Goal: Check status: Check status

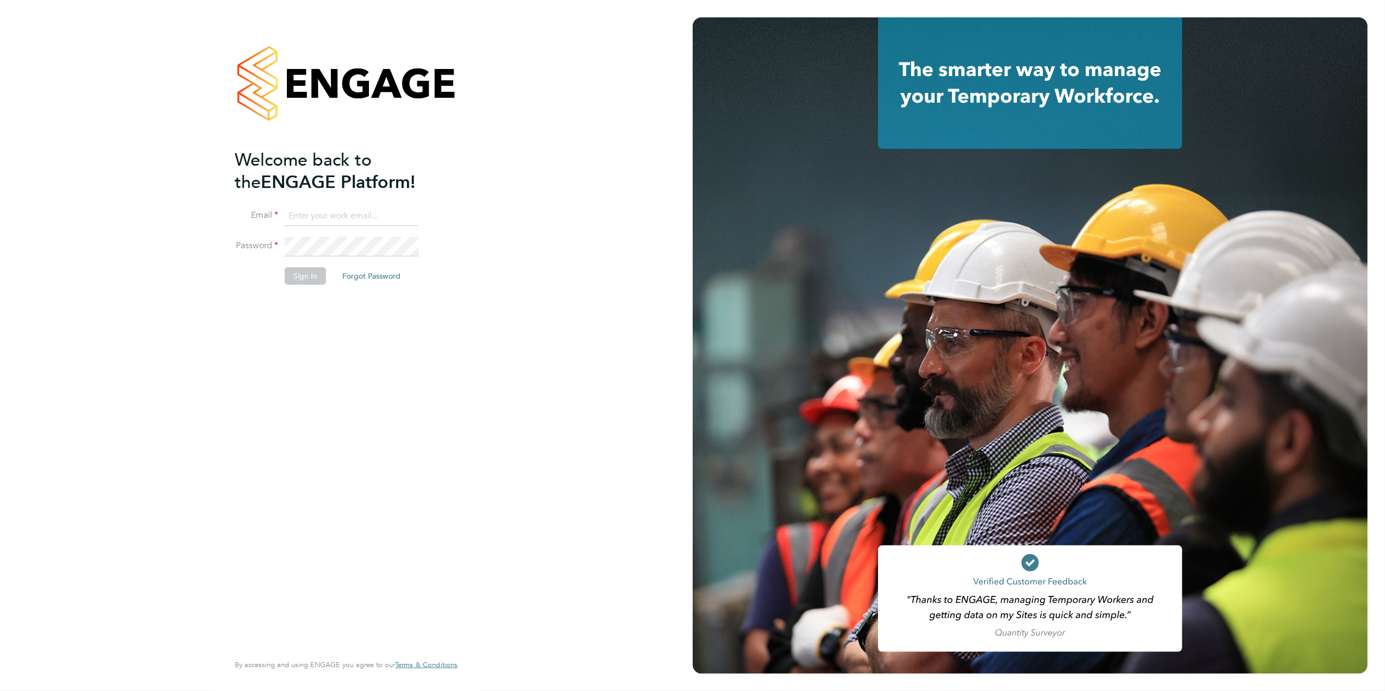
type input "Joanne@f-mead.com"
click at [301, 279] on button "Sign In" at bounding box center [305, 275] width 41 height 17
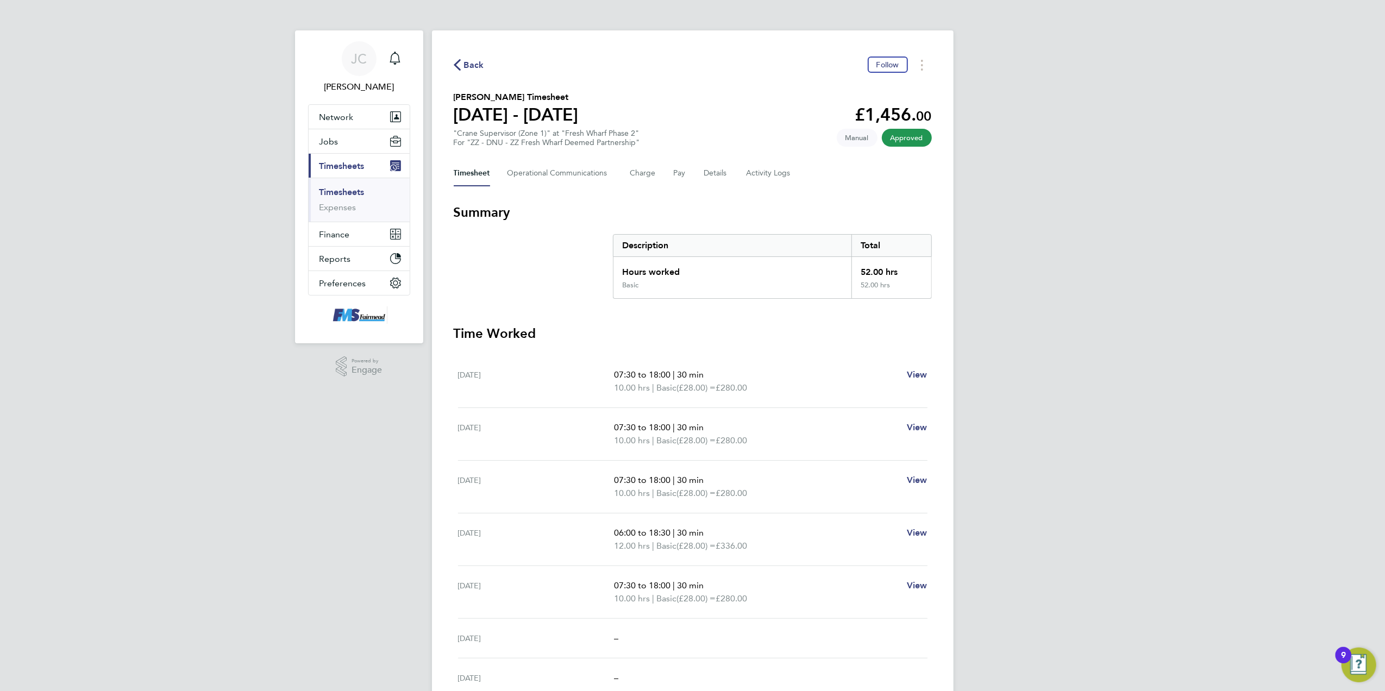
click at [476, 59] on span "Back" at bounding box center [474, 65] width 20 height 13
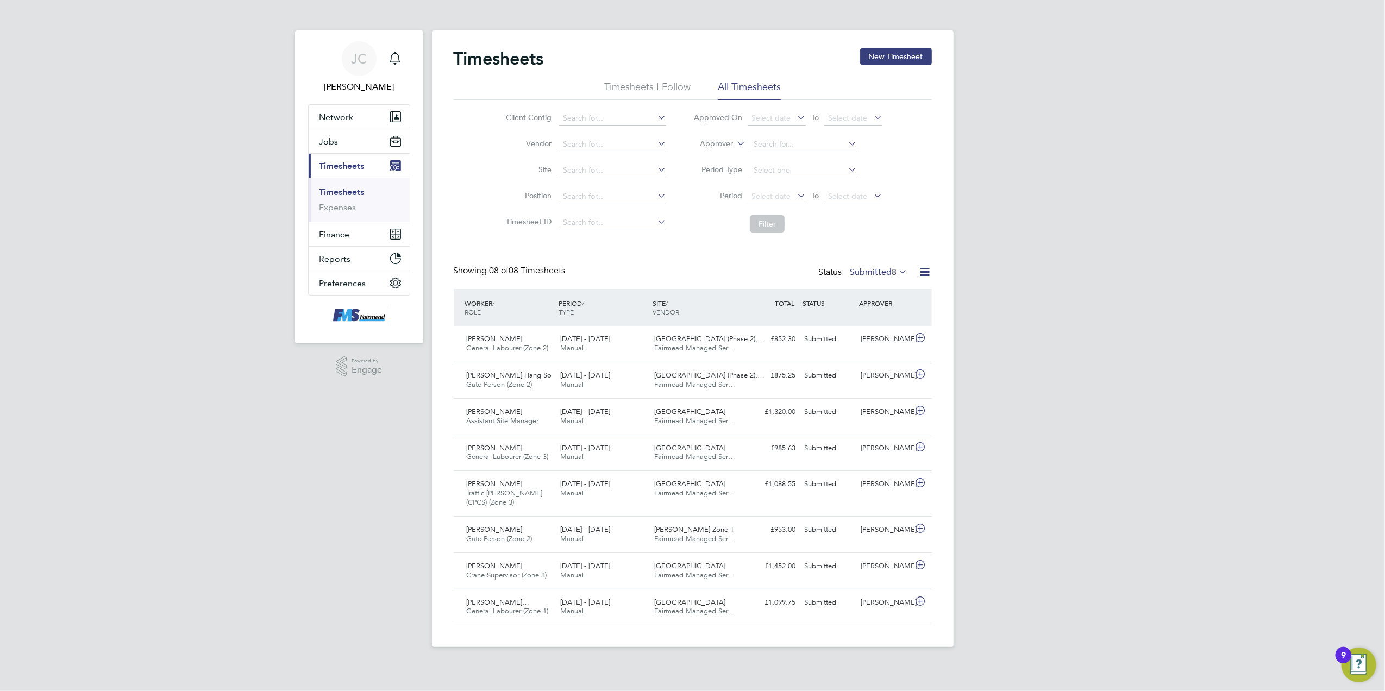
click at [1033, 334] on div "[PERSON_NAME] Notifications Applications: Network Team Members Businesses Sites…" at bounding box center [692, 332] width 1385 height 664
click at [753, 196] on span "Select date" at bounding box center [770, 196] width 39 height 10
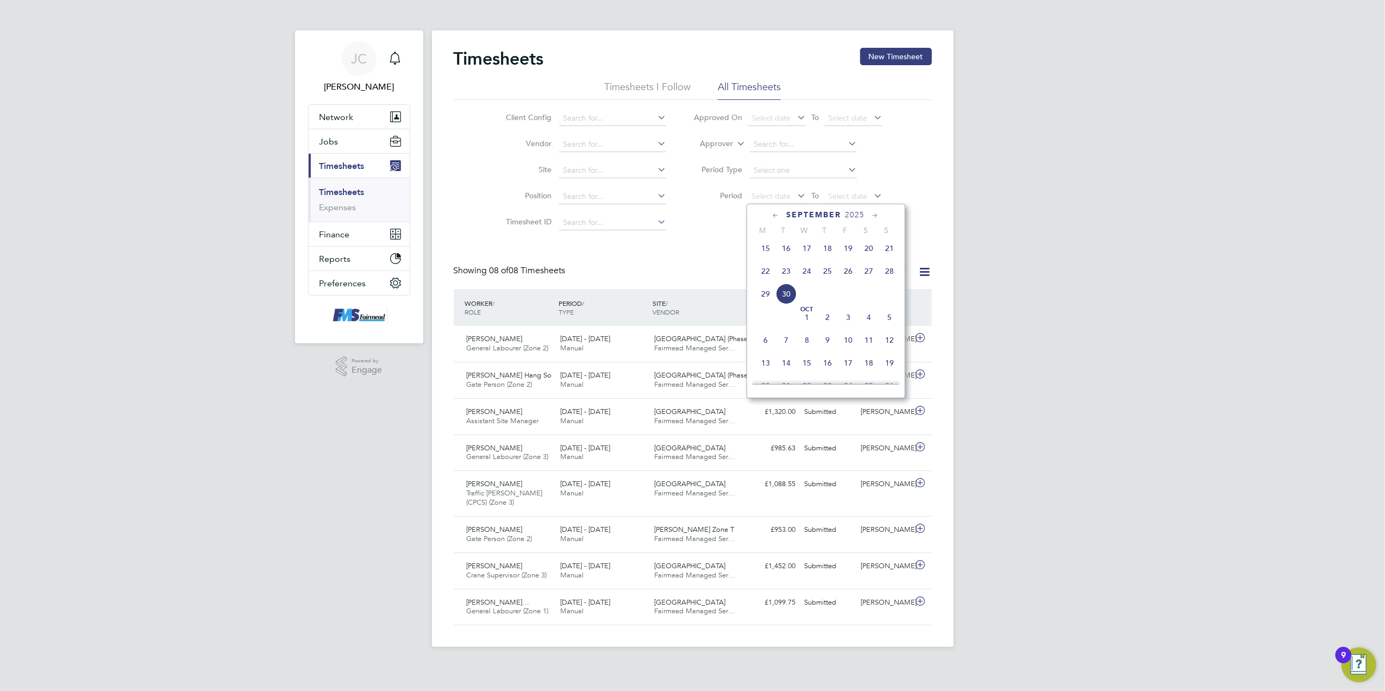
click at [763, 271] on span "22" at bounding box center [765, 271] width 21 height 21
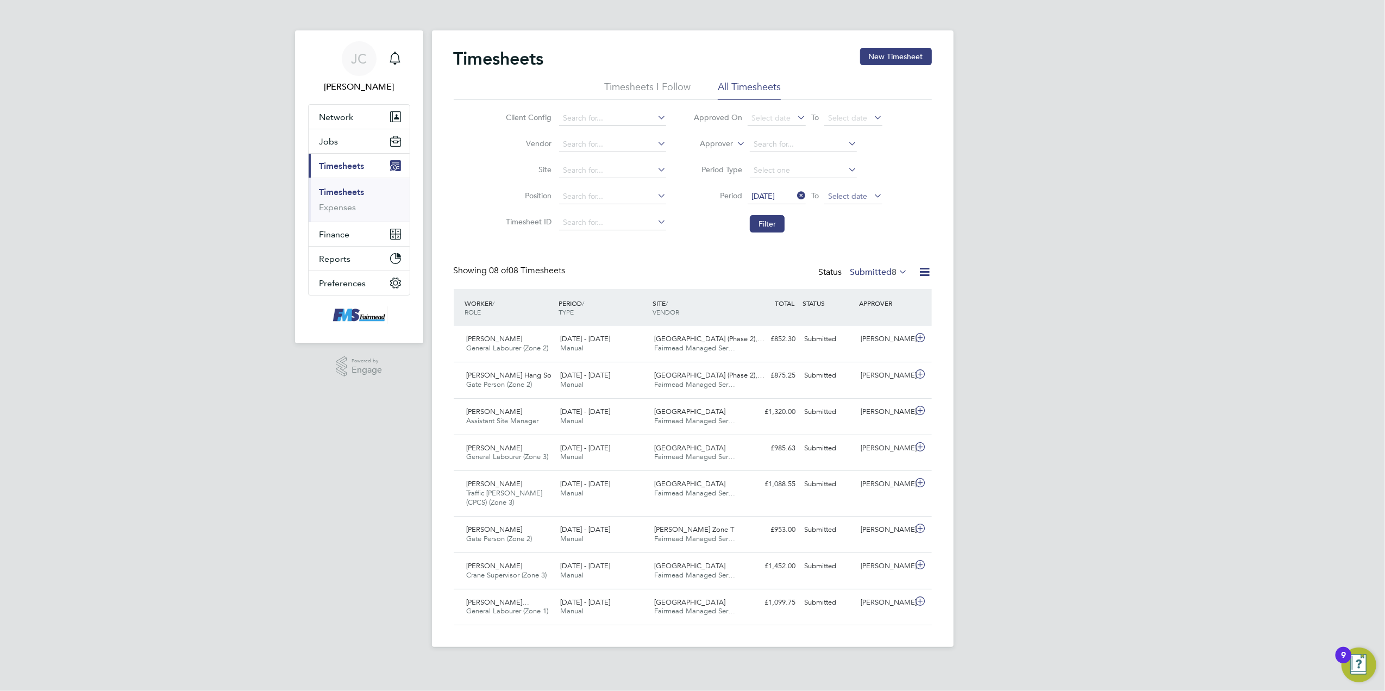
click at [857, 198] on span "Select date" at bounding box center [847, 196] width 39 height 10
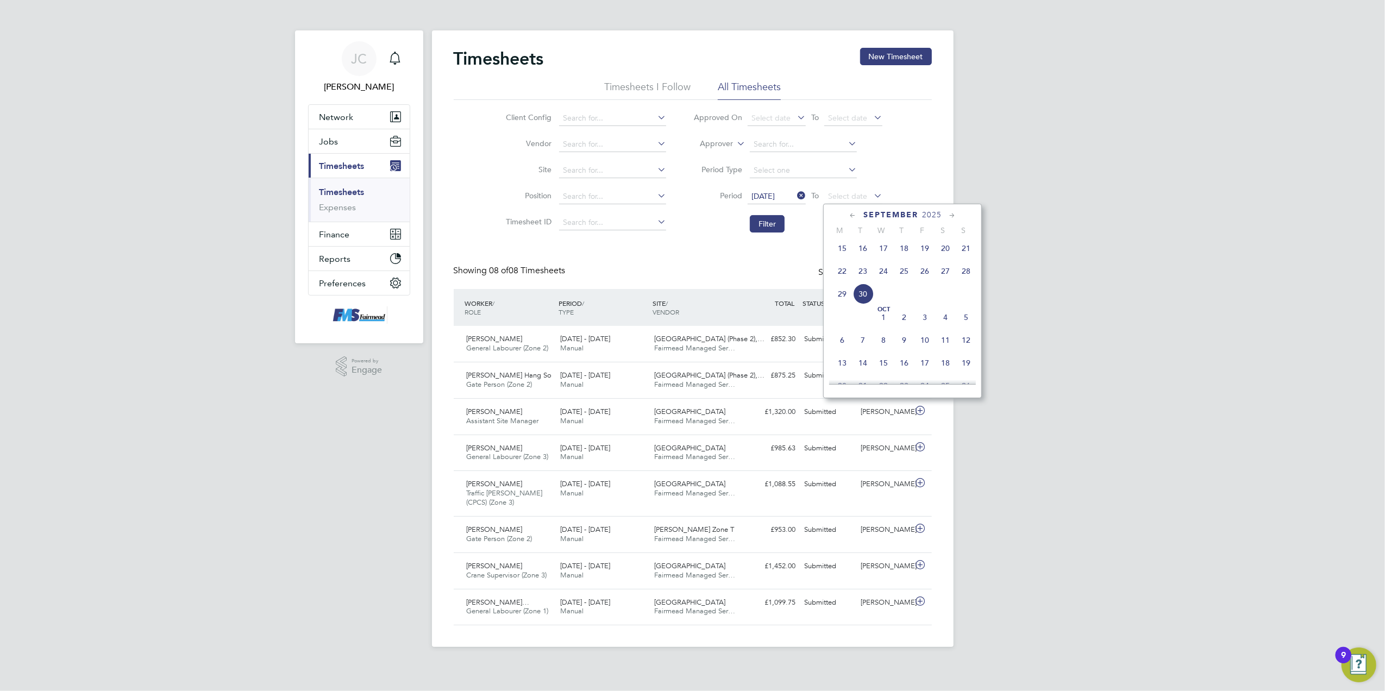
click at [962, 273] on span "28" at bounding box center [966, 271] width 21 height 21
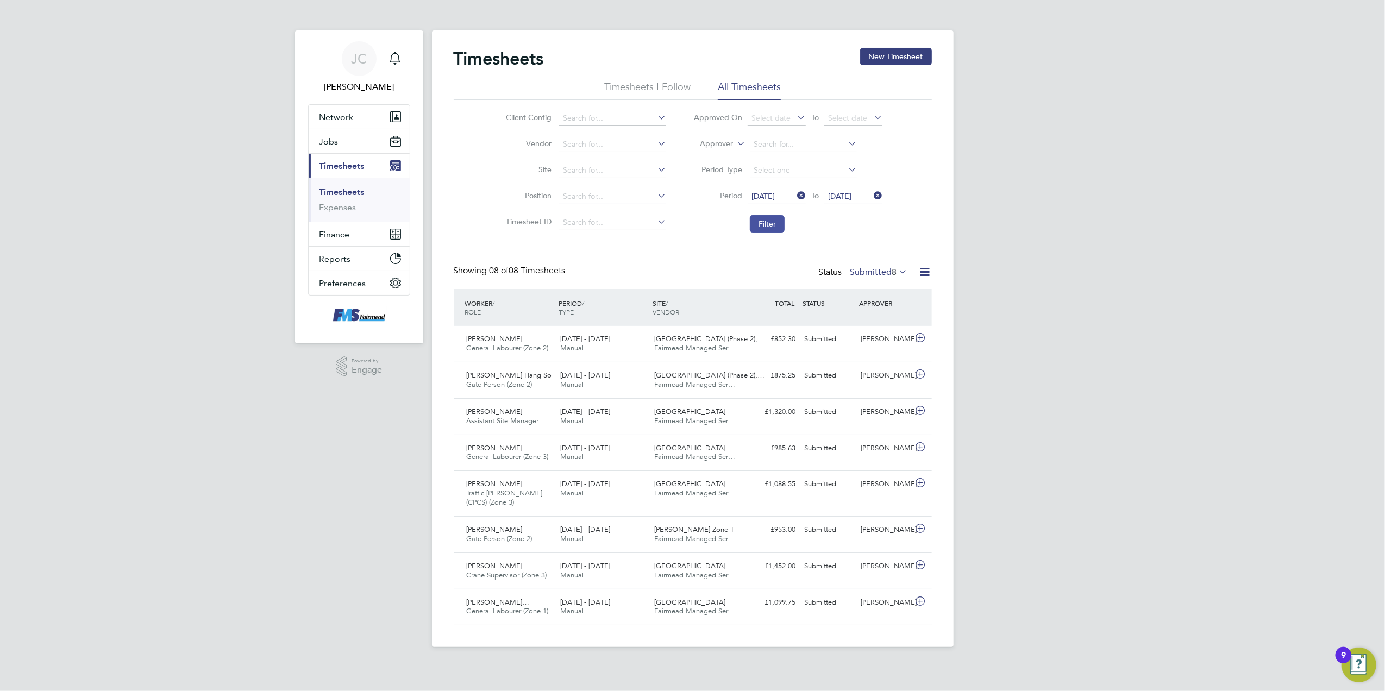
click at [767, 233] on button "Filter" at bounding box center [767, 223] width 35 height 17
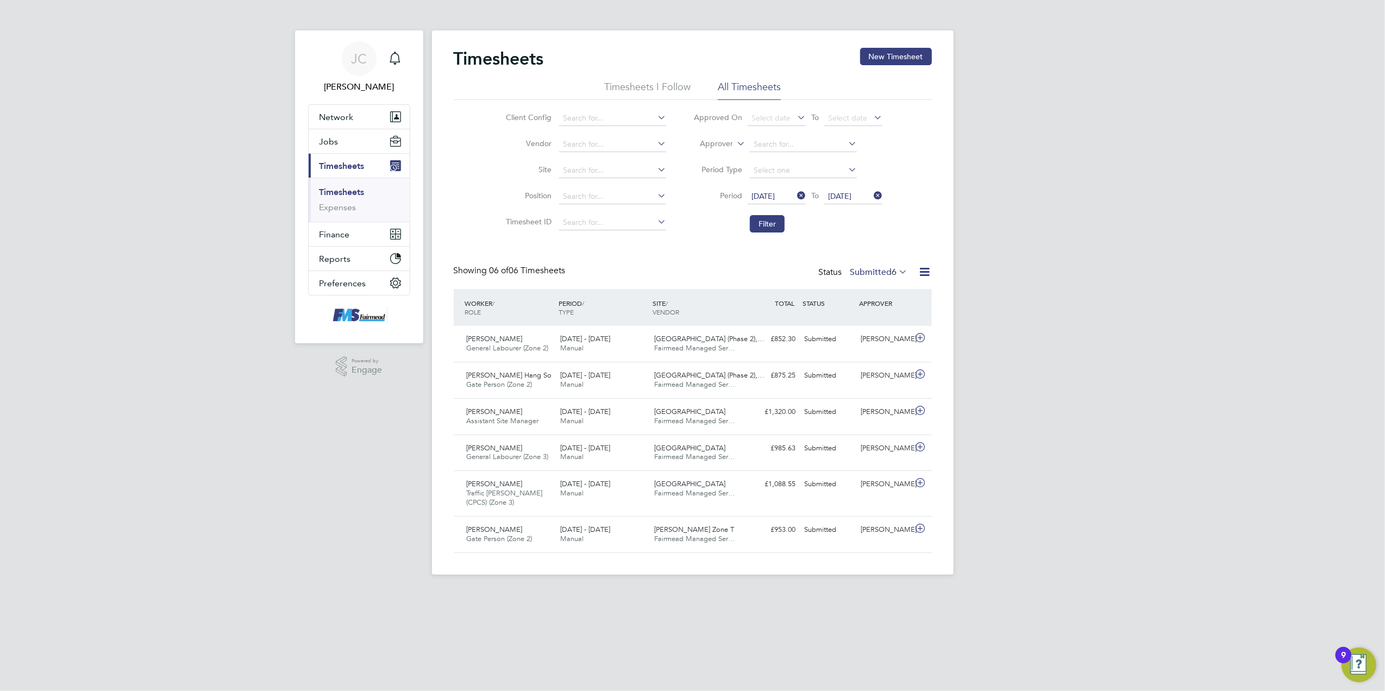
click at [1045, 333] on div "[PERSON_NAME] Notifications Applications: Network Team Members Businesses Sites…" at bounding box center [692, 296] width 1385 height 592
click at [885, 277] on label "Submitted 6" at bounding box center [879, 272] width 58 height 11
click at [881, 335] on li "Approved" at bounding box center [873, 337] width 50 height 15
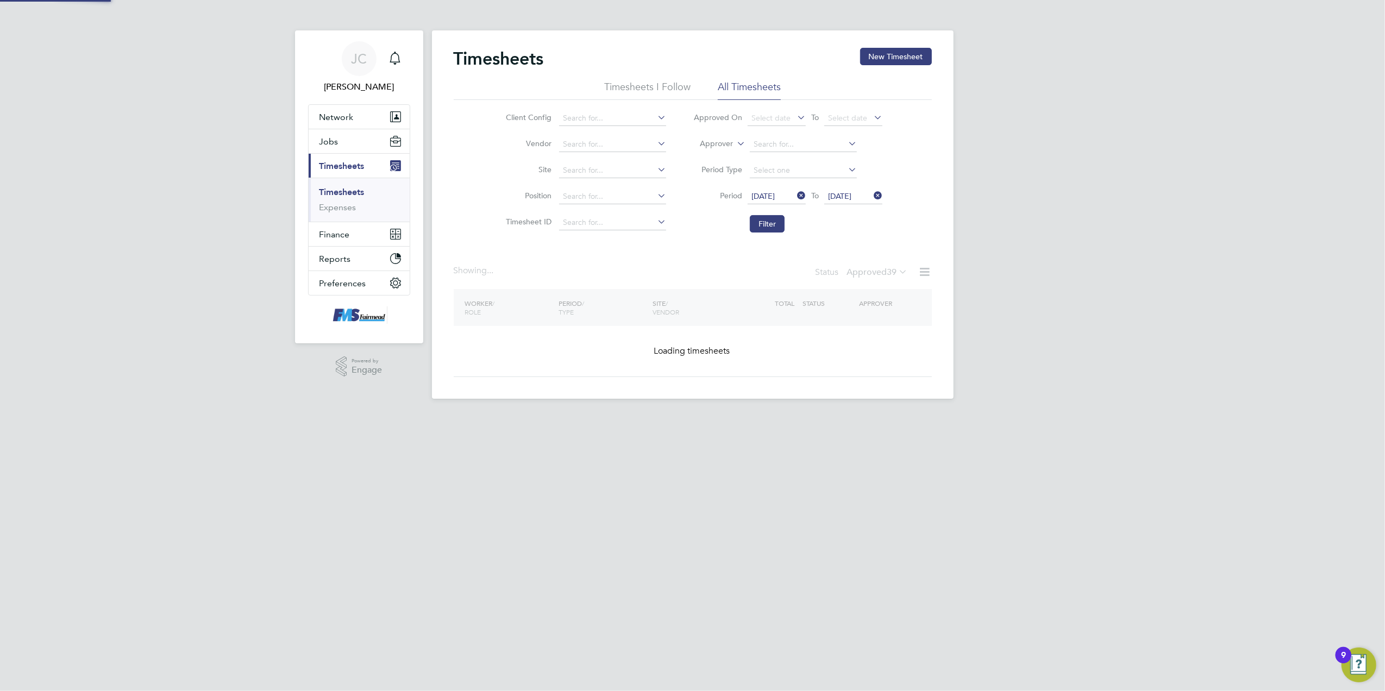
click at [1133, 300] on div "[PERSON_NAME] Notifications Applications: Network Team Members Businesses Sites…" at bounding box center [692, 208] width 1385 height 416
